Goal: Navigation & Orientation: Go to known website

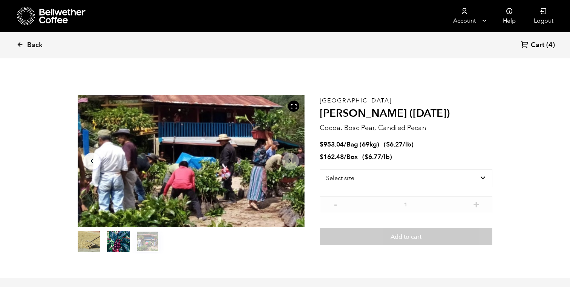
click at [31, 45] on span "Back" at bounding box center [34, 45] width 15 height 9
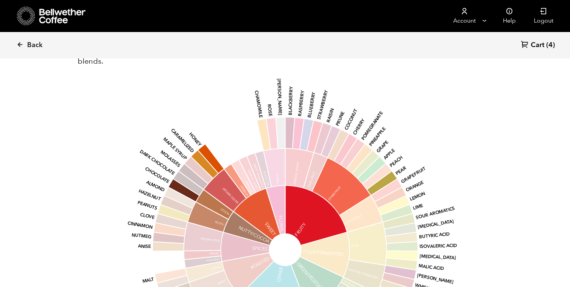
scroll to position [328, 402]
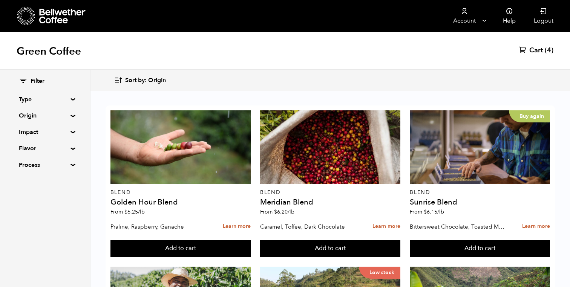
click at [28, 29] on link at bounding box center [78, 16] width 122 height 32
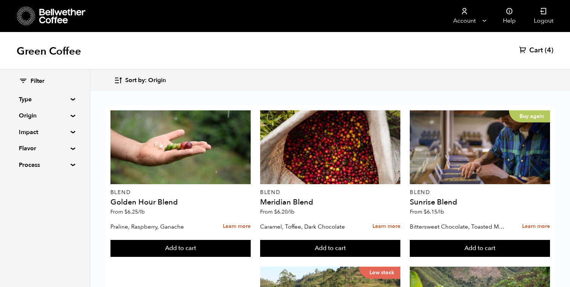
click at [48, 21] on icon at bounding box center [62, 16] width 47 height 15
